Goal: Information Seeking & Learning: Compare options

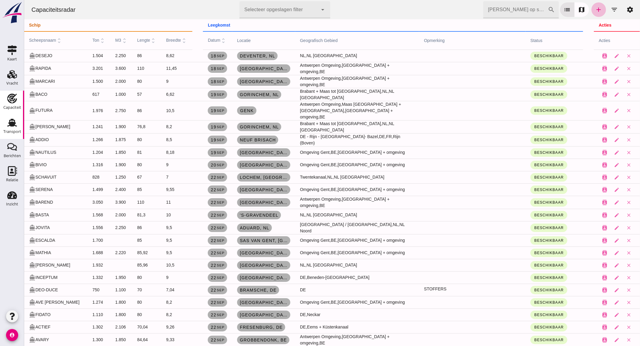
click at [17, 126] on div "Transport" at bounding box center [12, 123] width 15 height 10
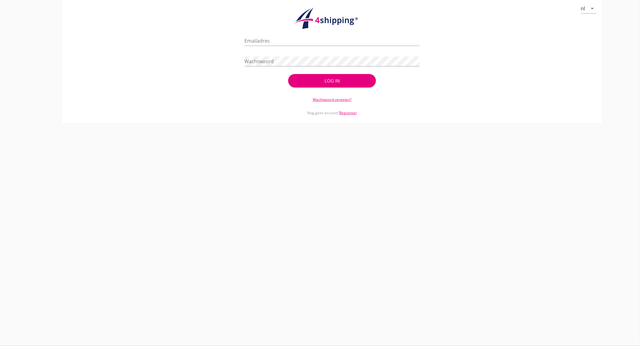
type input "[EMAIL_ADDRESS][DOMAIN_NAME]"
click at [352, 82] on div "Log in" at bounding box center [332, 80] width 68 height 7
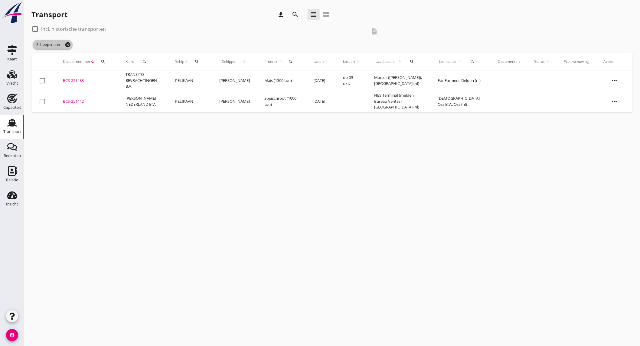
click at [68, 44] on icon "cancel" at bounding box center [68, 45] width 6 height 6
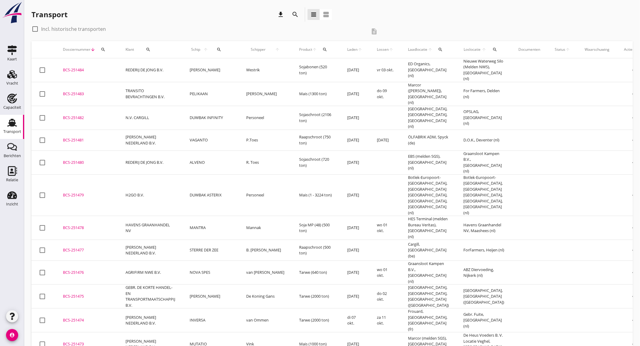
click at [121, 309] on td "[PERSON_NAME] NEDERLAND B.V." at bounding box center [150, 321] width 64 height 24
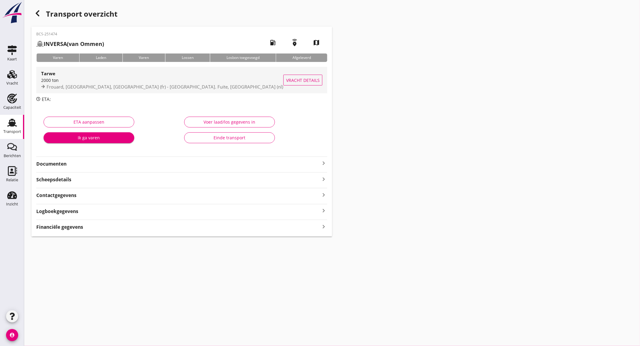
click at [121, 86] on span "Frouard, [GEOGRAPHIC_DATA], [GEOGRAPHIC_DATA] (fr) - [GEOGRAPHIC_DATA]. Fuite, …" at bounding box center [165, 87] width 237 height 6
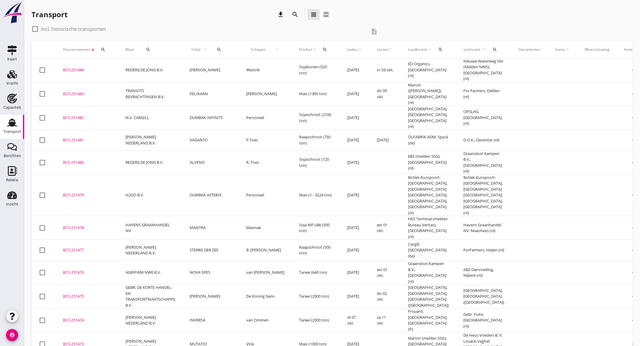
click at [181, 68] on td "REDERIJ DE JONG B.V." at bounding box center [150, 70] width 64 height 24
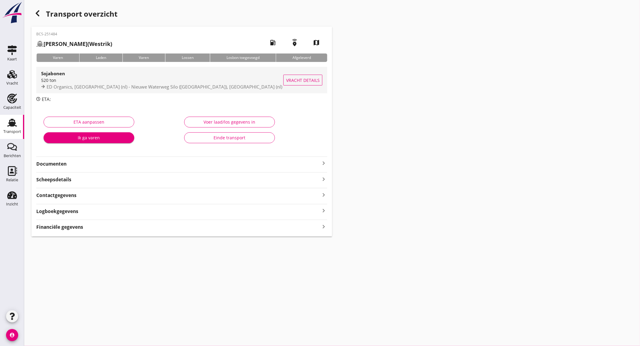
click at [152, 82] on div "520 ton" at bounding box center [162, 80] width 242 height 6
